Goal: Find specific page/section: Find specific page/section

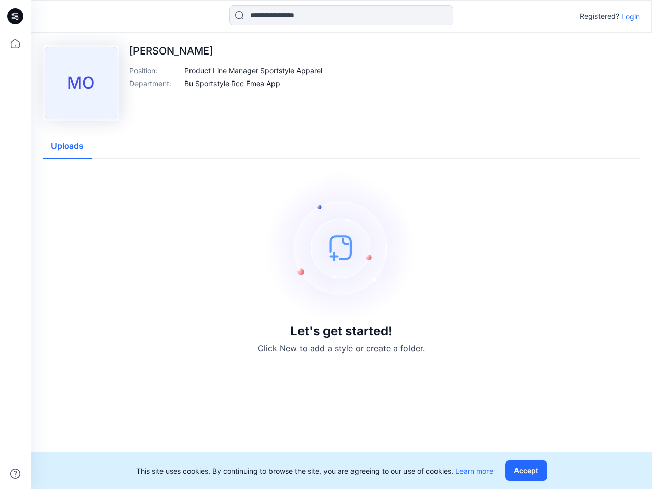
click at [326, 244] on img at bounding box center [341, 247] width 153 height 153
click at [16, 16] on icon at bounding box center [17, 16] width 4 height 1
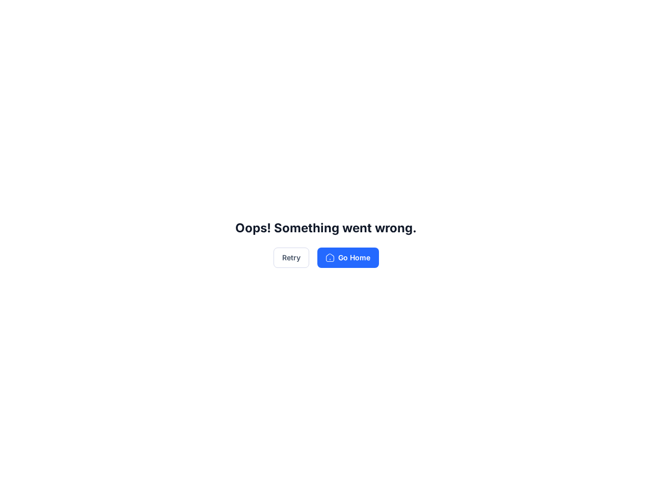
click at [15, 44] on div "Oops! Something went wrong. Retry Go Home" at bounding box center [326, 244] width 652 height 489
click at [15, 473] on div "Oops! Something went wrong. Retry Go Home" at bounding box center [326, 244] width 652 height 489
click at [341, 15] on div "Oops! Something went wrong. Retry Go Home" at bounding box center [326, 244] width 652 height 489
click at [630, 16] on div "Oops! Something went wrong. Retry Go Home" at bounding box center [326, 244] width 652 height 489
click at [254, 70] on div "Oops! Something went wrong. Retry Go Home" at bounding box center [326, 244] width 652 height 489
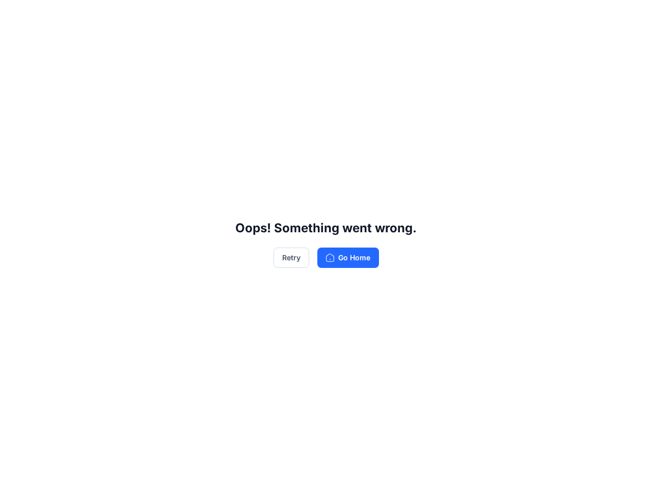
click at [232, 83] on div "Oops! Something went wrong. Retry Go Home" at bounding box center [326, 244] width 652 height 489
click at [67, 146] on div "Oops! Something went wrong. Retry Go Home" at bounding box center [326, 244] width 652 height 489
click at [528, 470] on div "Oops! Something went wrong. Retry Go Home" at bounding box center [326, 244] width 652 height 489
